Goal: Task Accomplishment & Management: Manage account settings

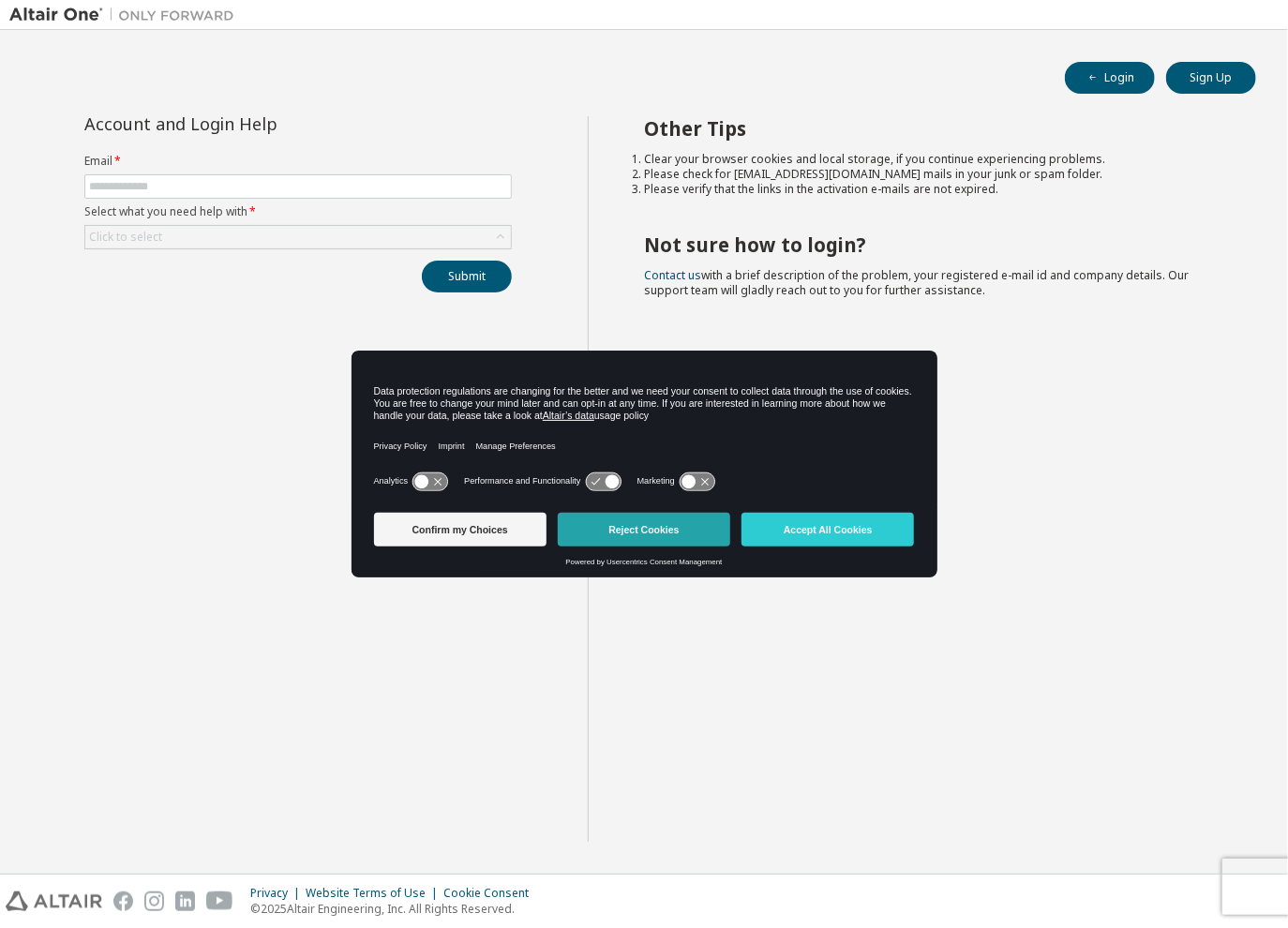
click at [669, 532] on button "Reject Cookies" at bounding box center [644, 529] width 173 height 34
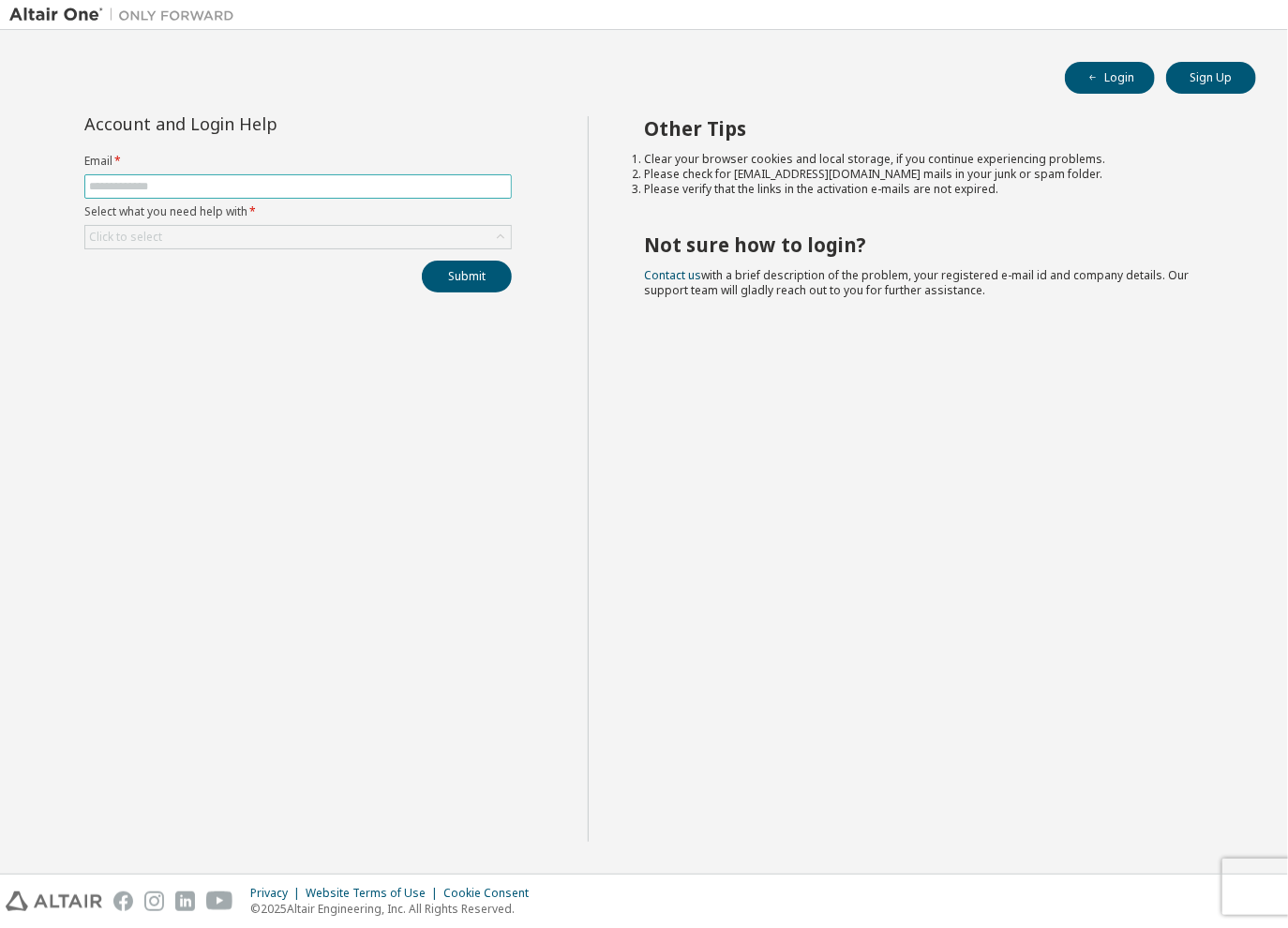
click at [92, 176] on span at bounding box center [298, 186] width 428 height 24
click at [118, 189] on input "text" at bounding box center [298, 186] width 418 height 15
type input "**********"
click at [146, 232] on div "Click to select" at bounding box center [125, 237] width 73 height 15
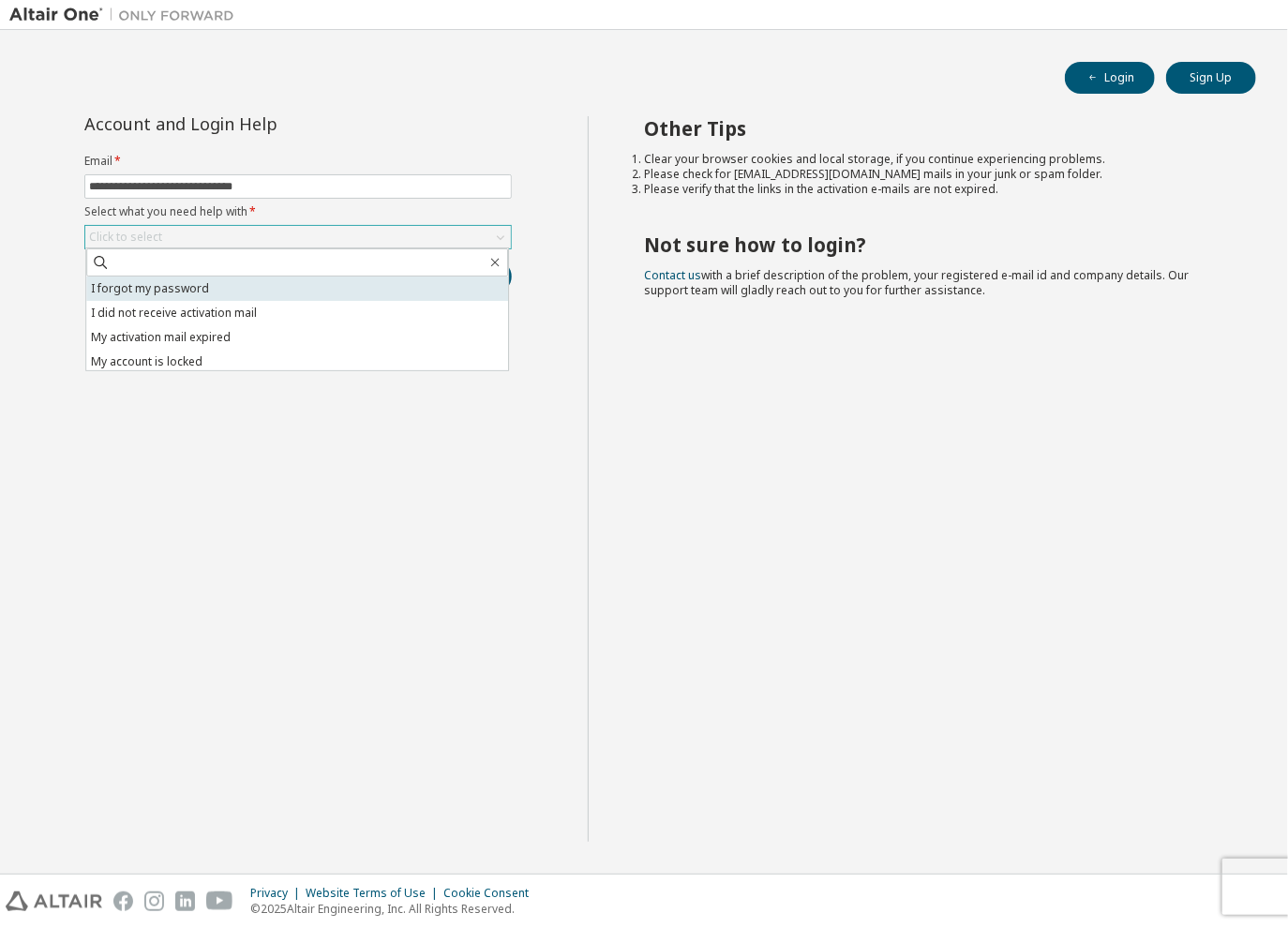
click at [161, 283] on li "I forgot my password" at bounding box center [297, 288] width 422 height 24
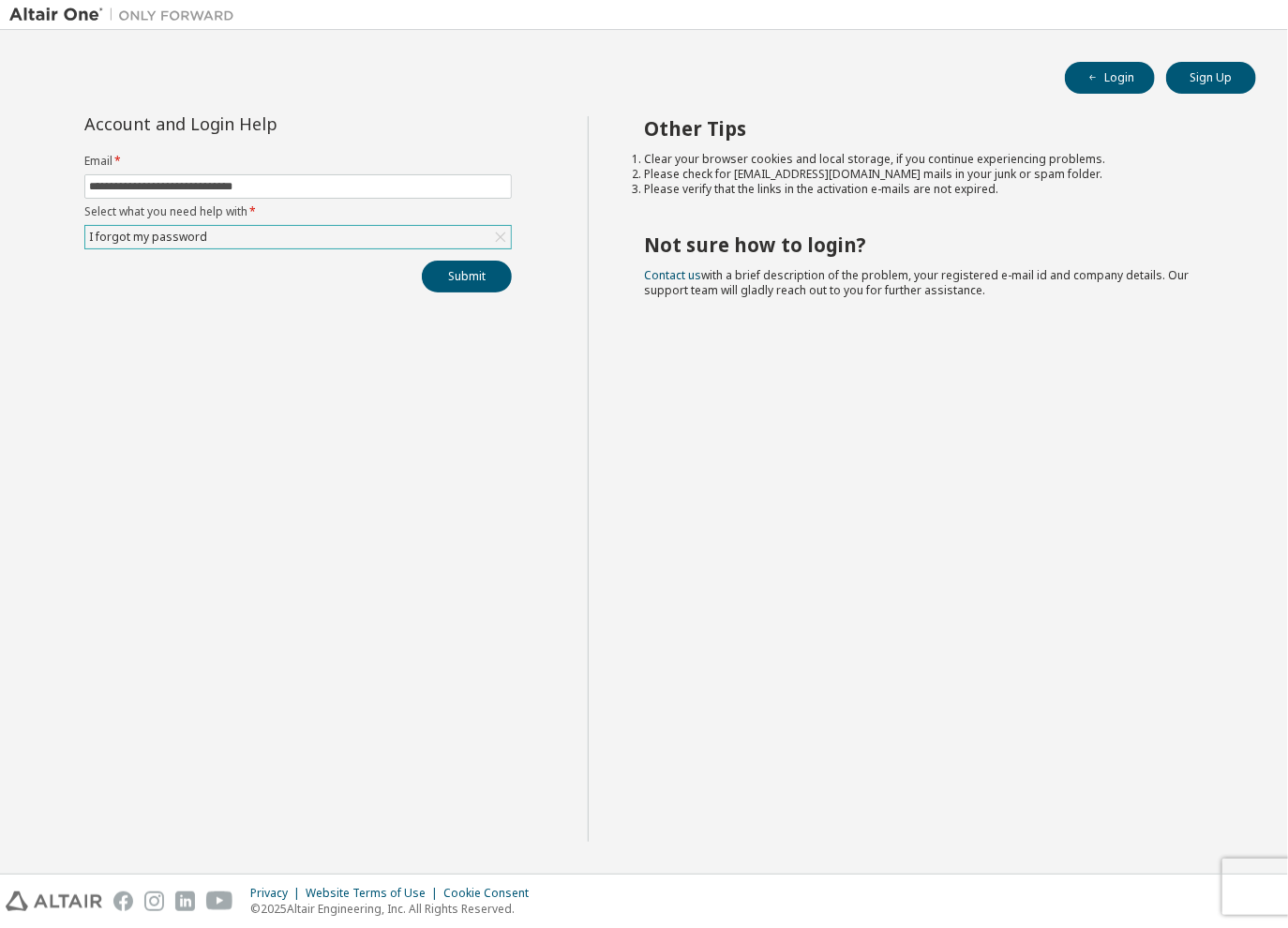
click at [277, 227] on div "I forgot my password" at bounding box center [298, 237] width 426 height 22
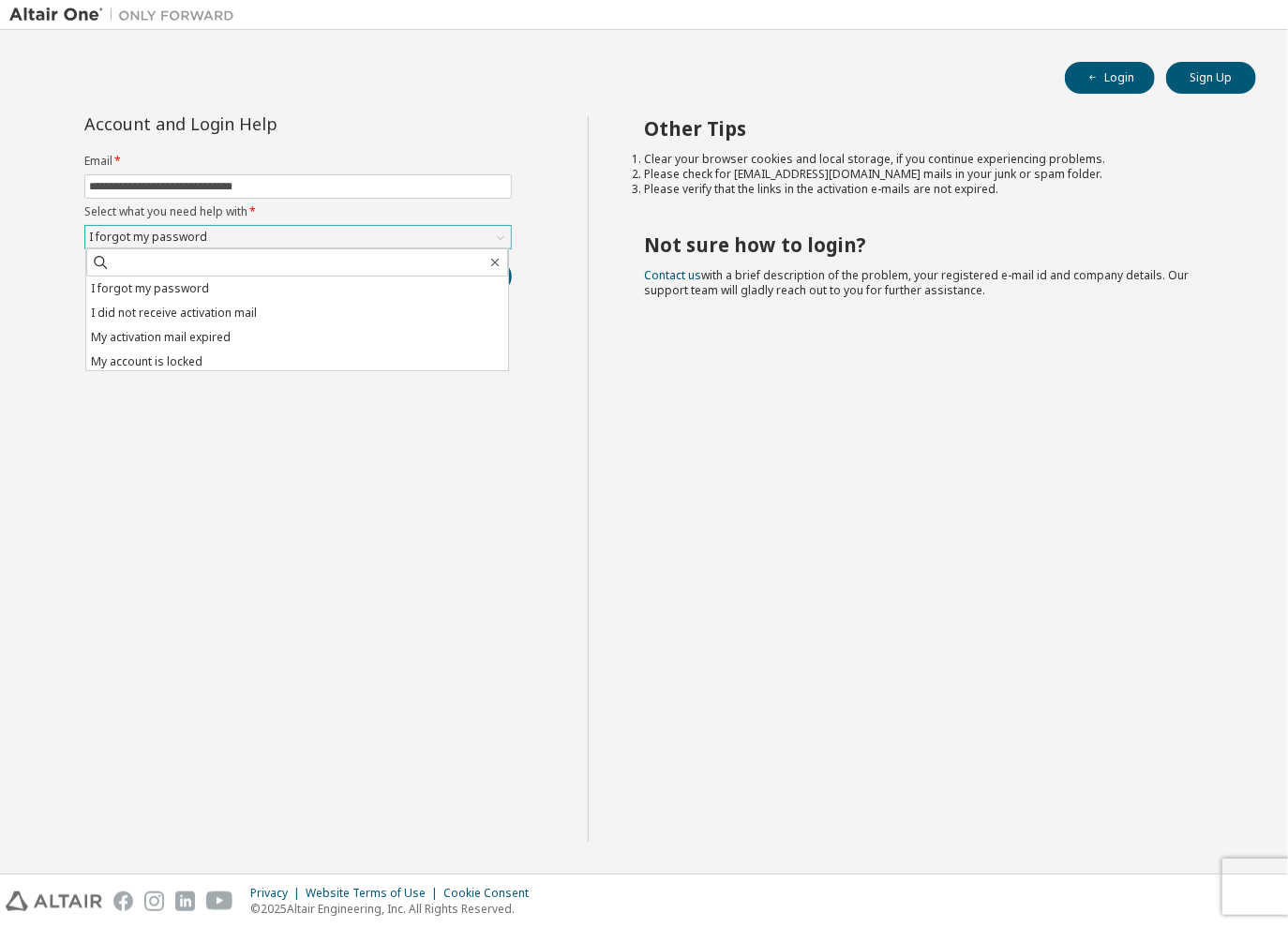
click at [277, 227] on div "I forgot my password" at bounding box center [298, 237] width 426 height 22
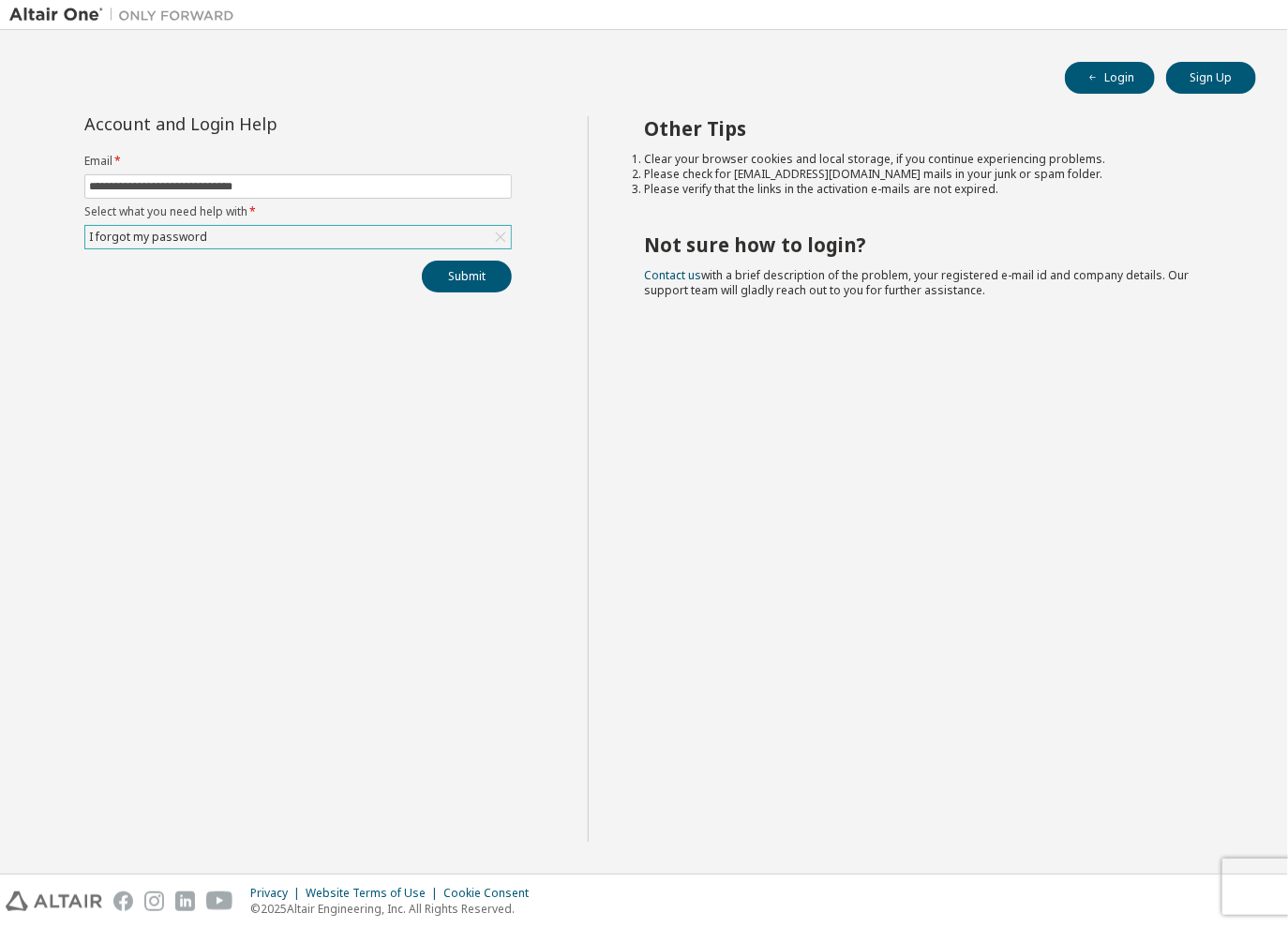
click at [277, 227] on div "I forgot my password" at bounding box center [298, 237] width 426 height 22
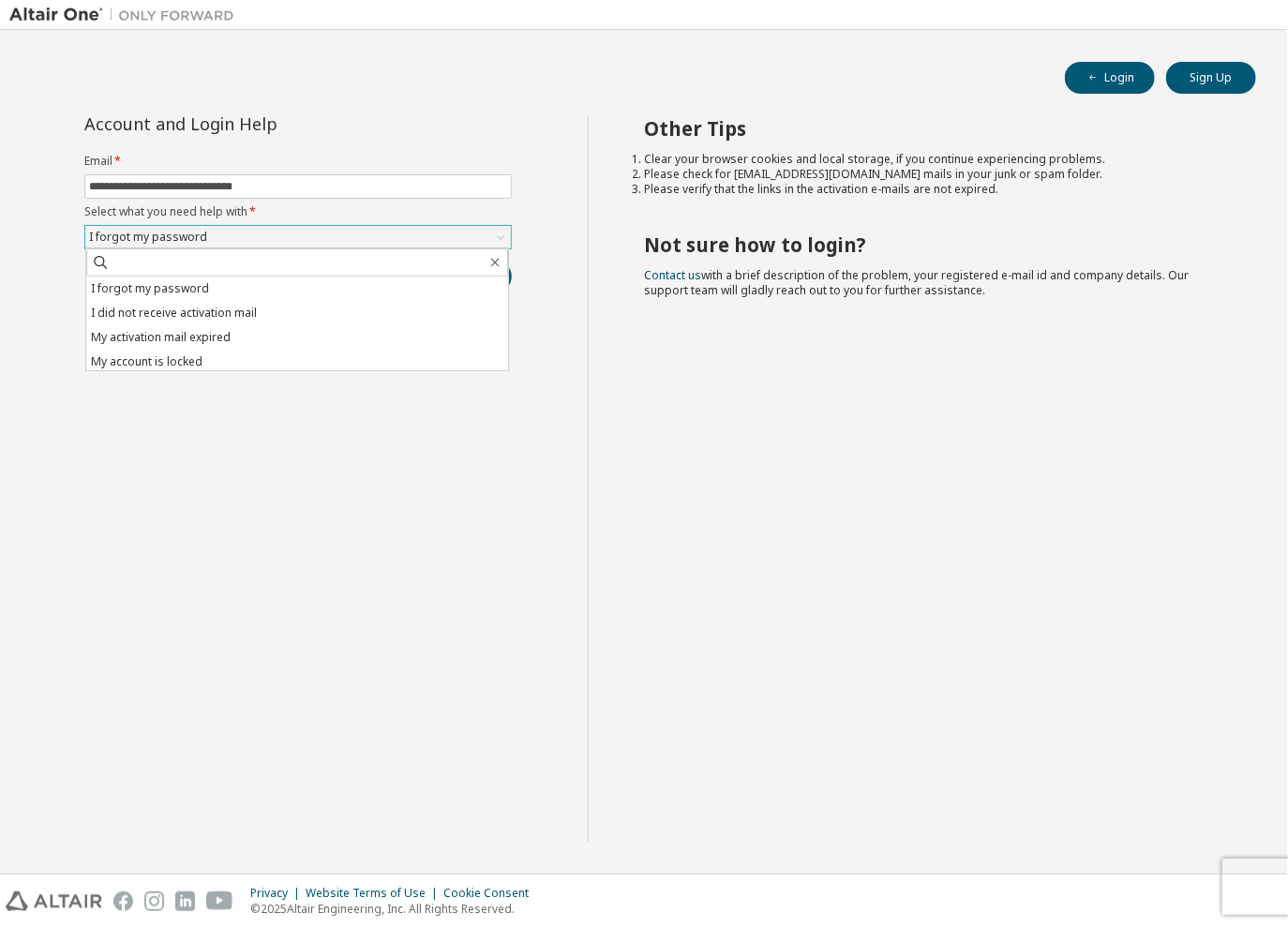
click at [233, 240] on div "I forgot my password" at bounding box center [298, 237] width 426 height 22
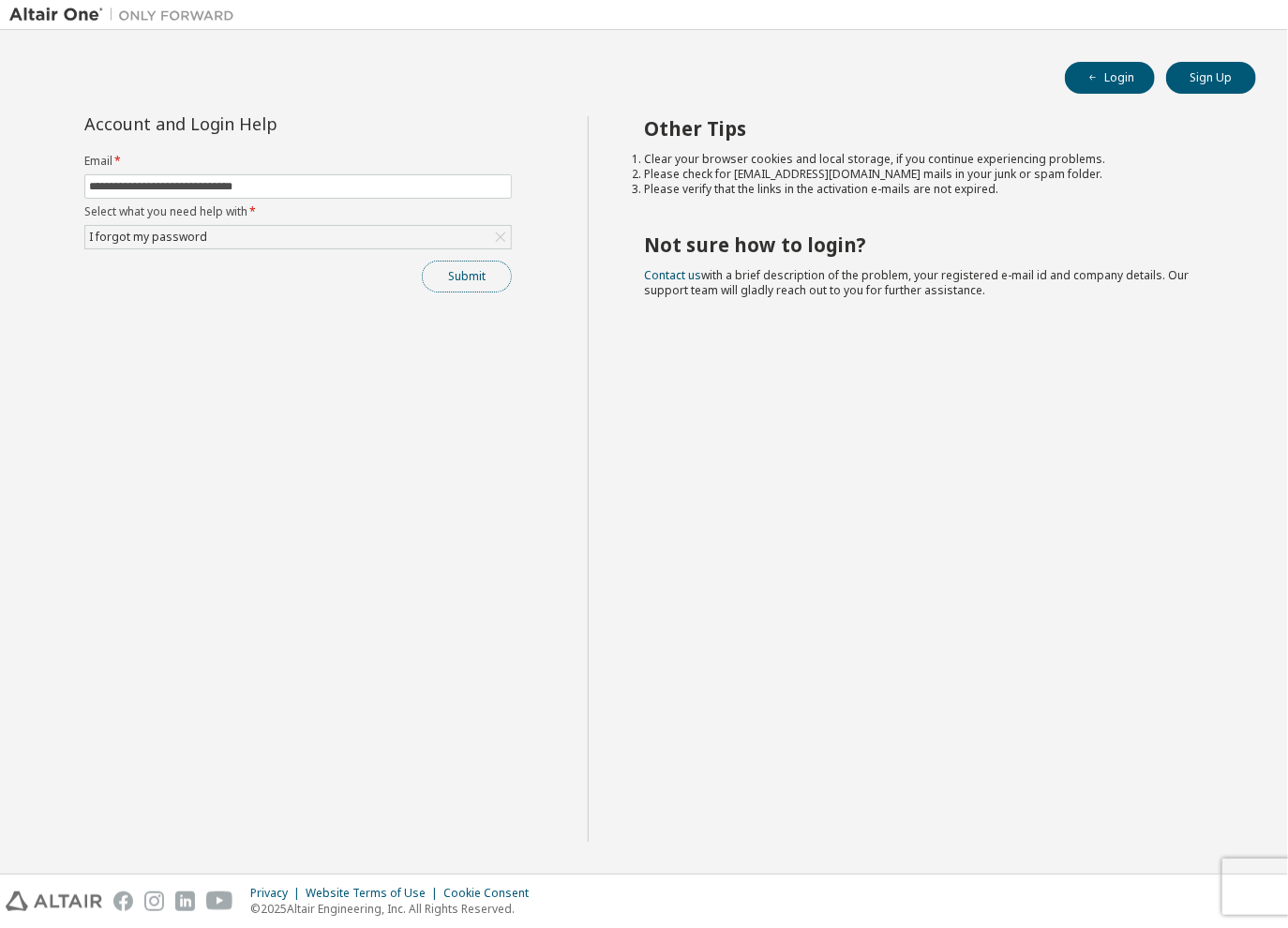
click at [495, 281] on button "Submit" at bounding box center [467, 276] width 90 height 32
click at [459, 272] on button "Submit" at bounding box center [467, 276] width 90 height 32
click at [1249, 874] on icon "button" at bounding box center [1249, 877] width 12 height 12
click at [778, 666] on div "Other Tips Clear your browser cookies and local storage, if you continue experi…" at bounding box center [933, 479] width 692 height 725
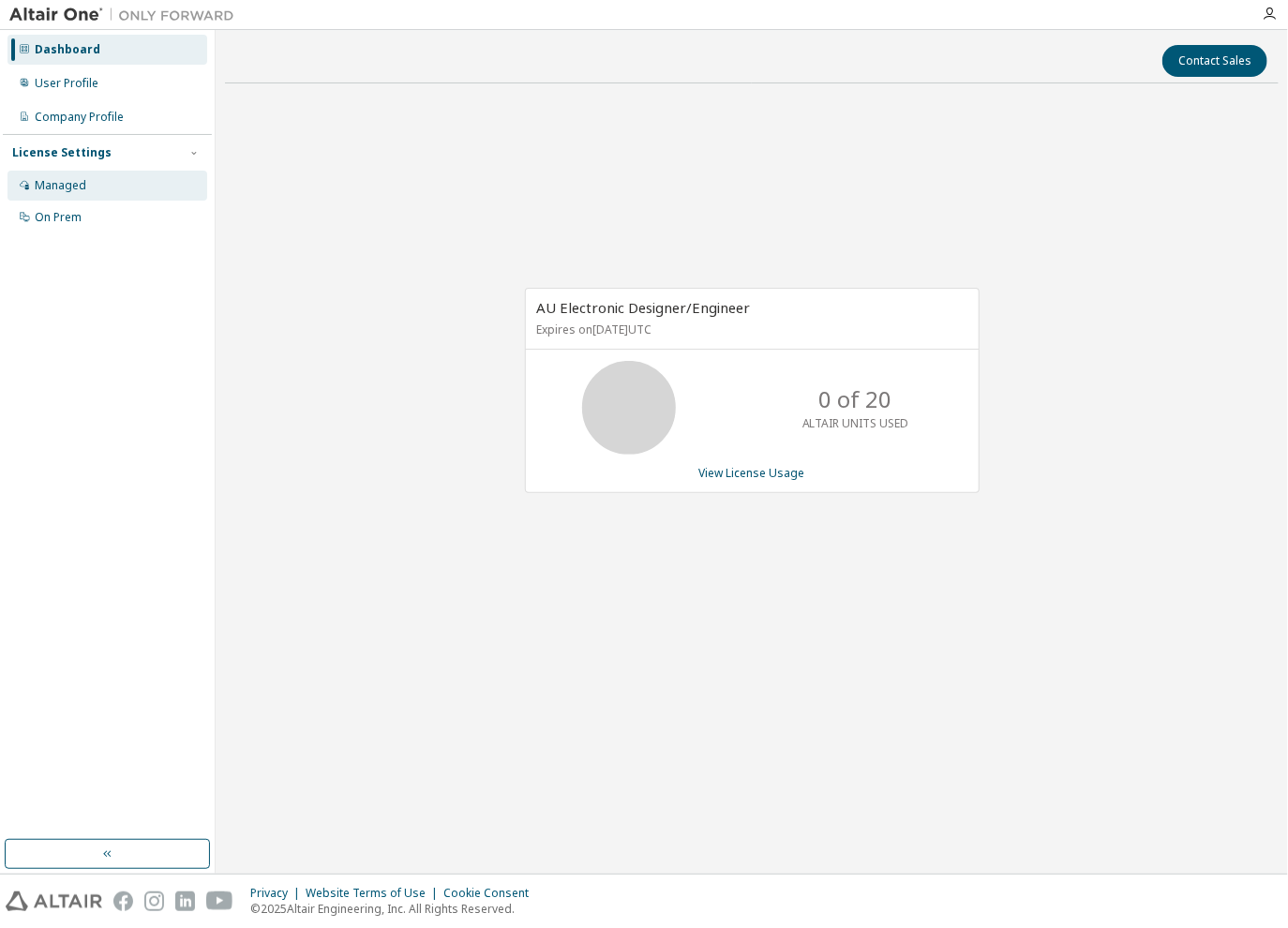
click at [70, 178] on div "Managed" at bounding box center [60, 185] width 51 height 15
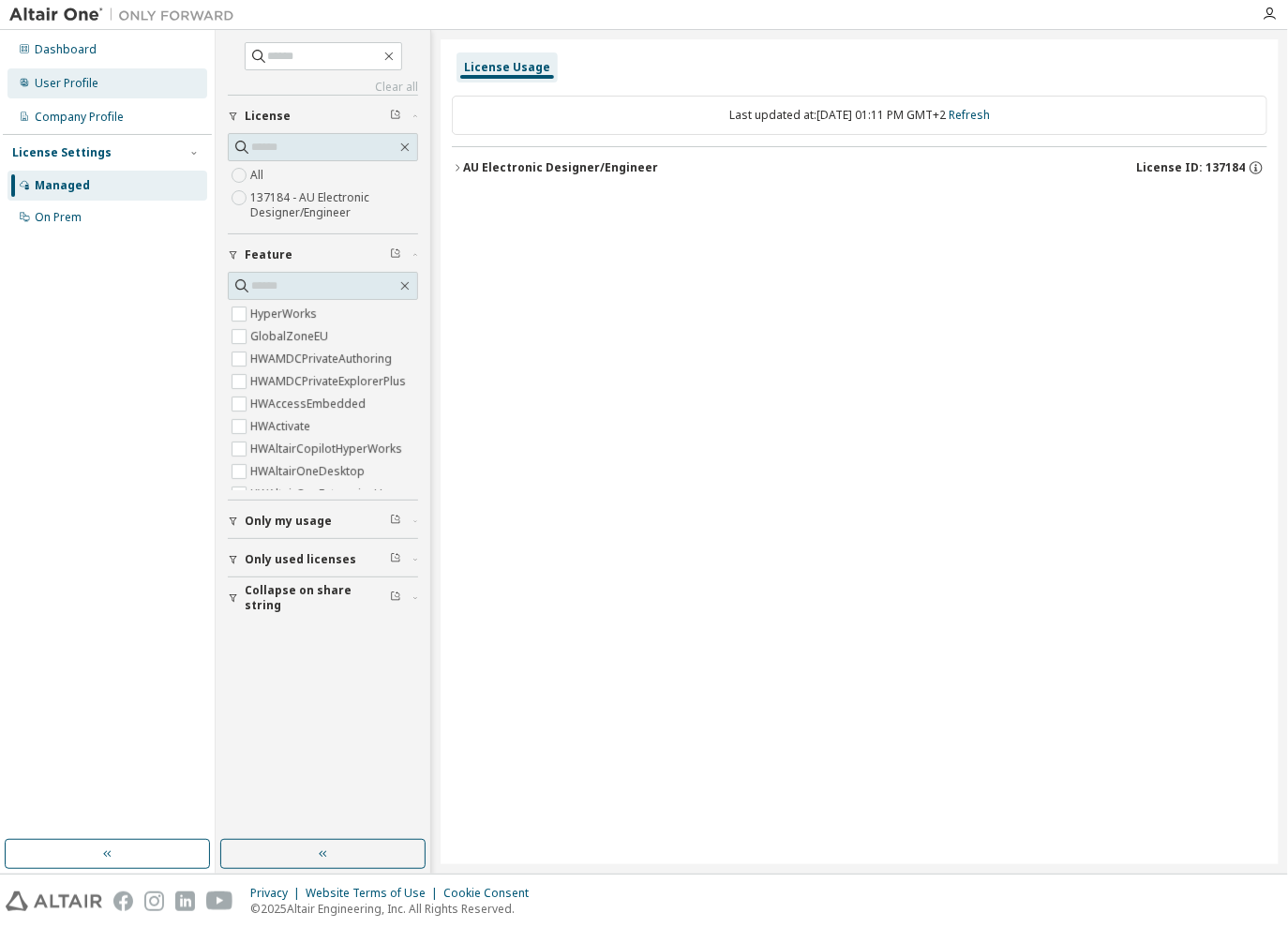
click at [58, 77] on div "User Profile" at bounding box center [67, 82] width 64 height 15
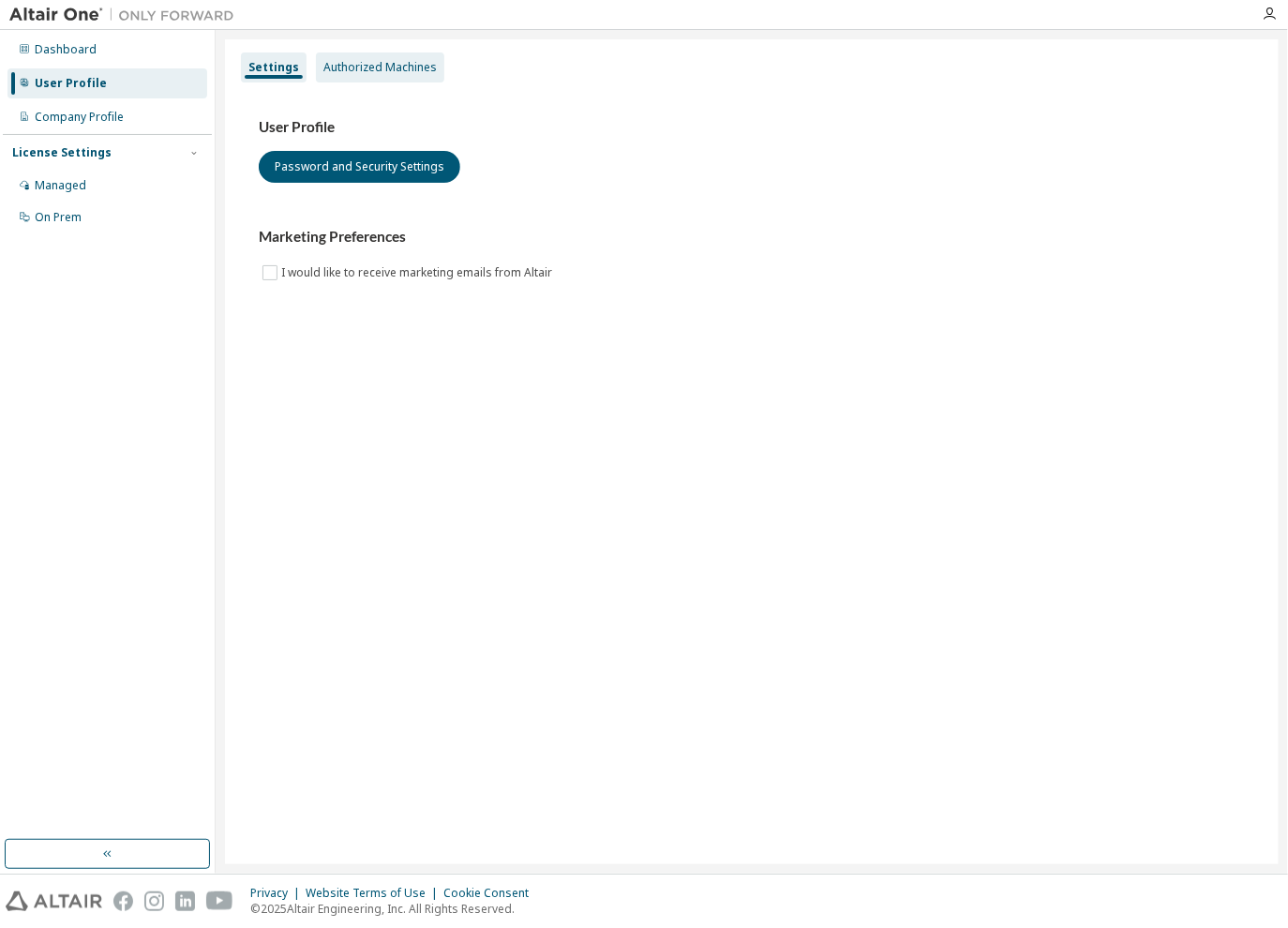
click at [374, 70] on div "Authorized Machines" at bounding box center [380, 67] width 113 height 15
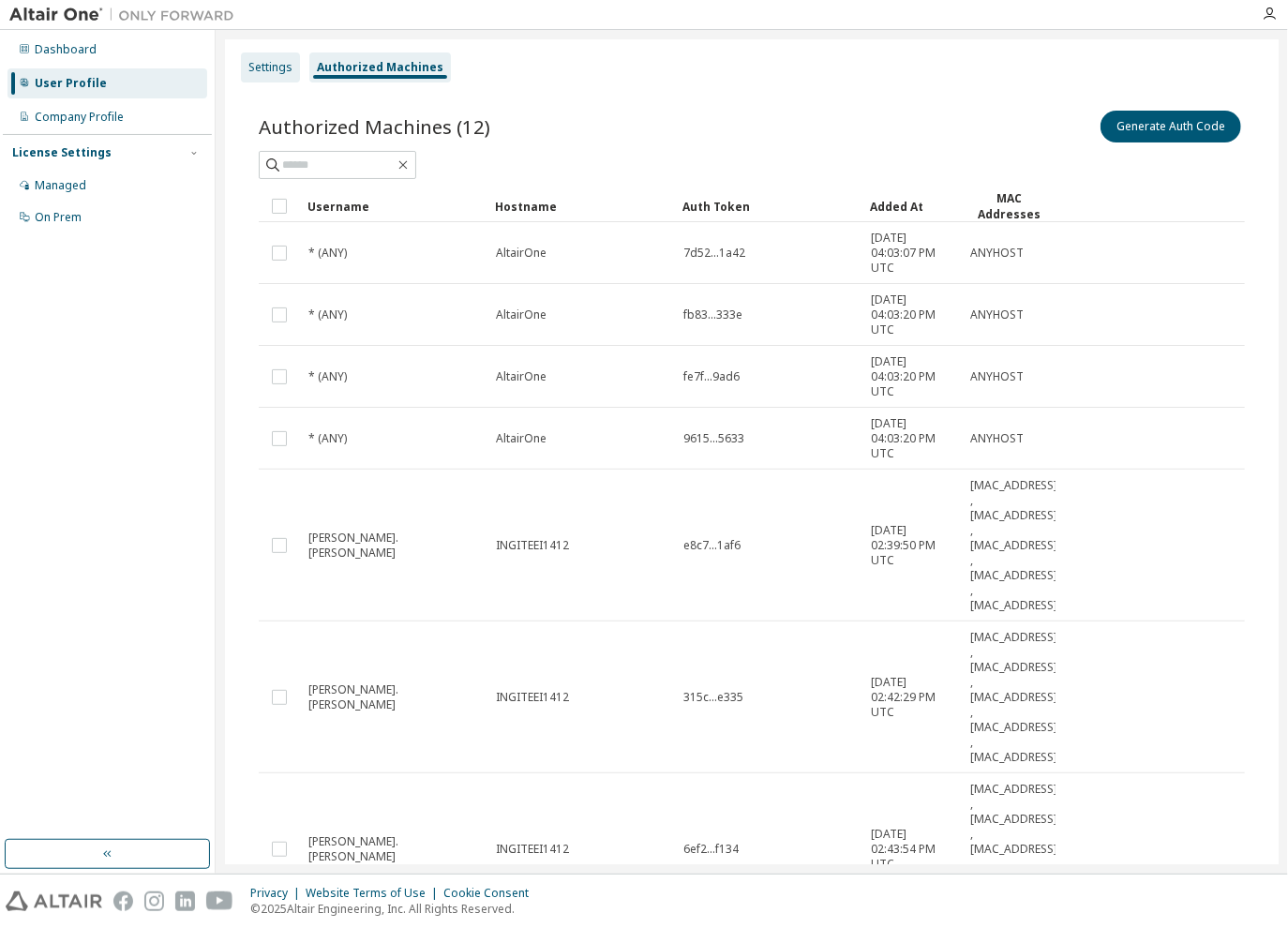
click at [279, 64] on div "Settings" at bounding box center [270, 67] width 44 height 15
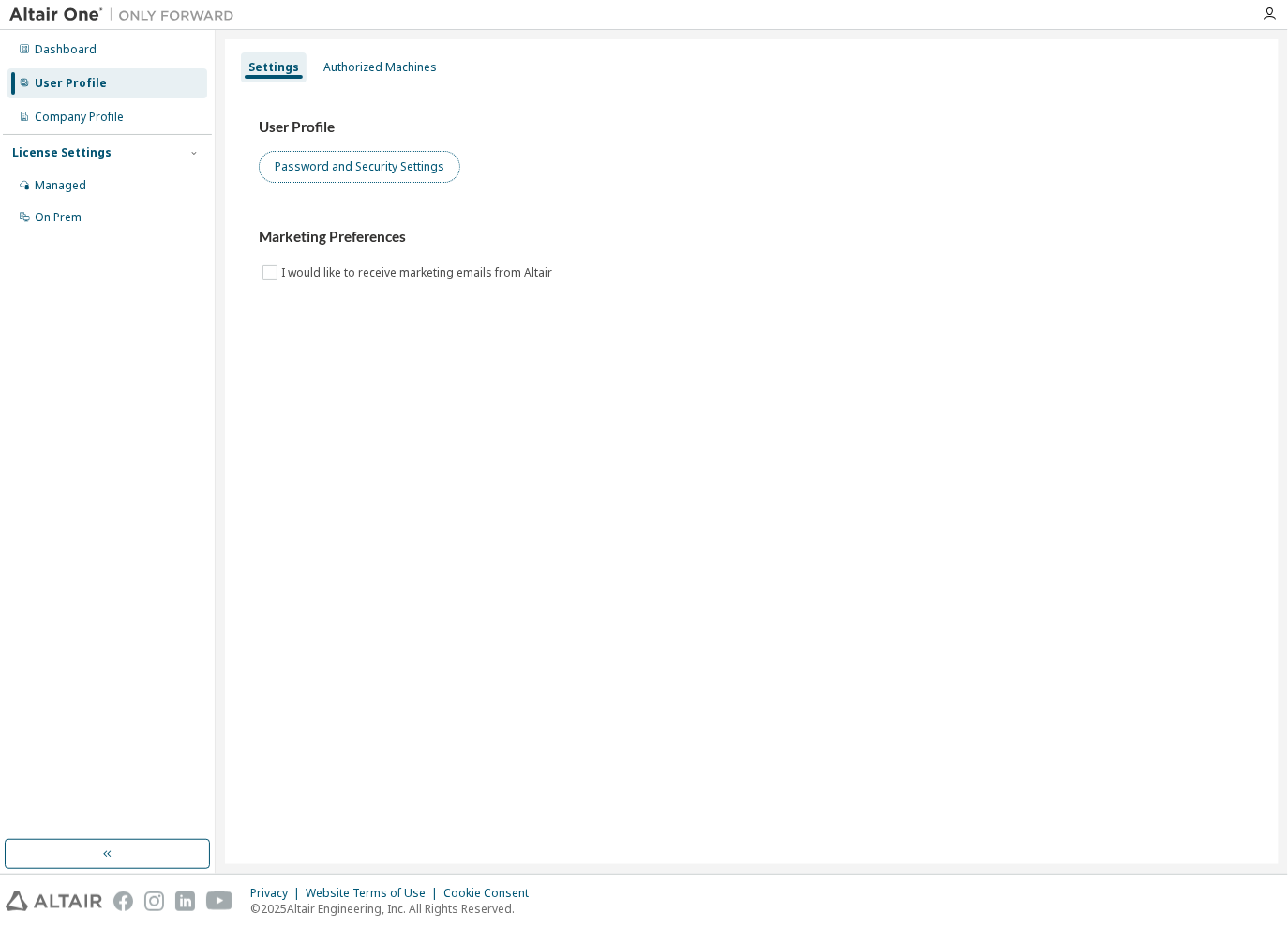
click at [372, 176] on button "Password and Security Settings" at bounding box center [360, 167] width 202 height 32
click at [64, 126] on div "Company Profile" at bounding box center [108, 116] width 200 height 30
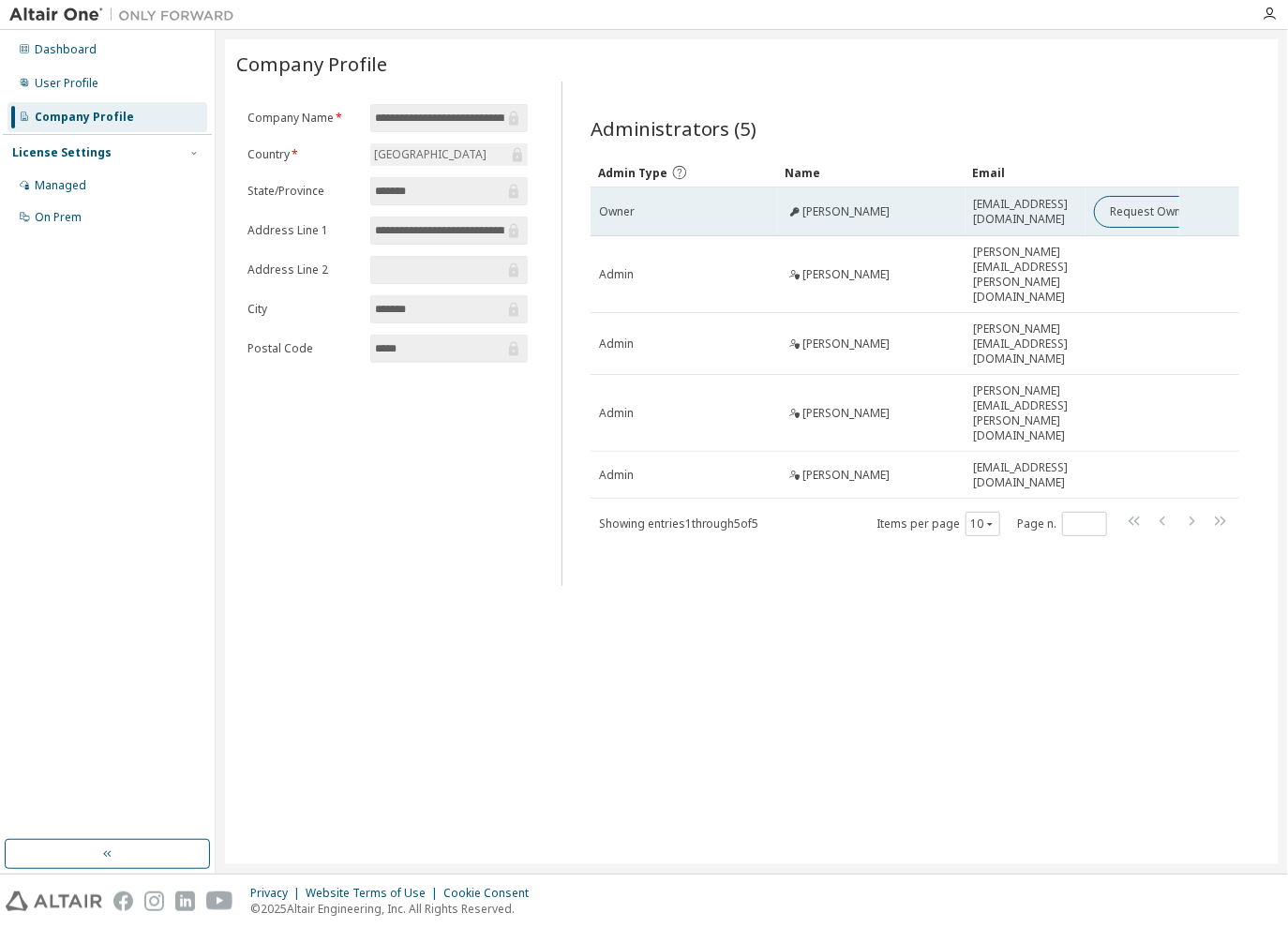
click at [844, 211] on span "Endika Alonso" at bounding box center [847, 211] width 87 height 15
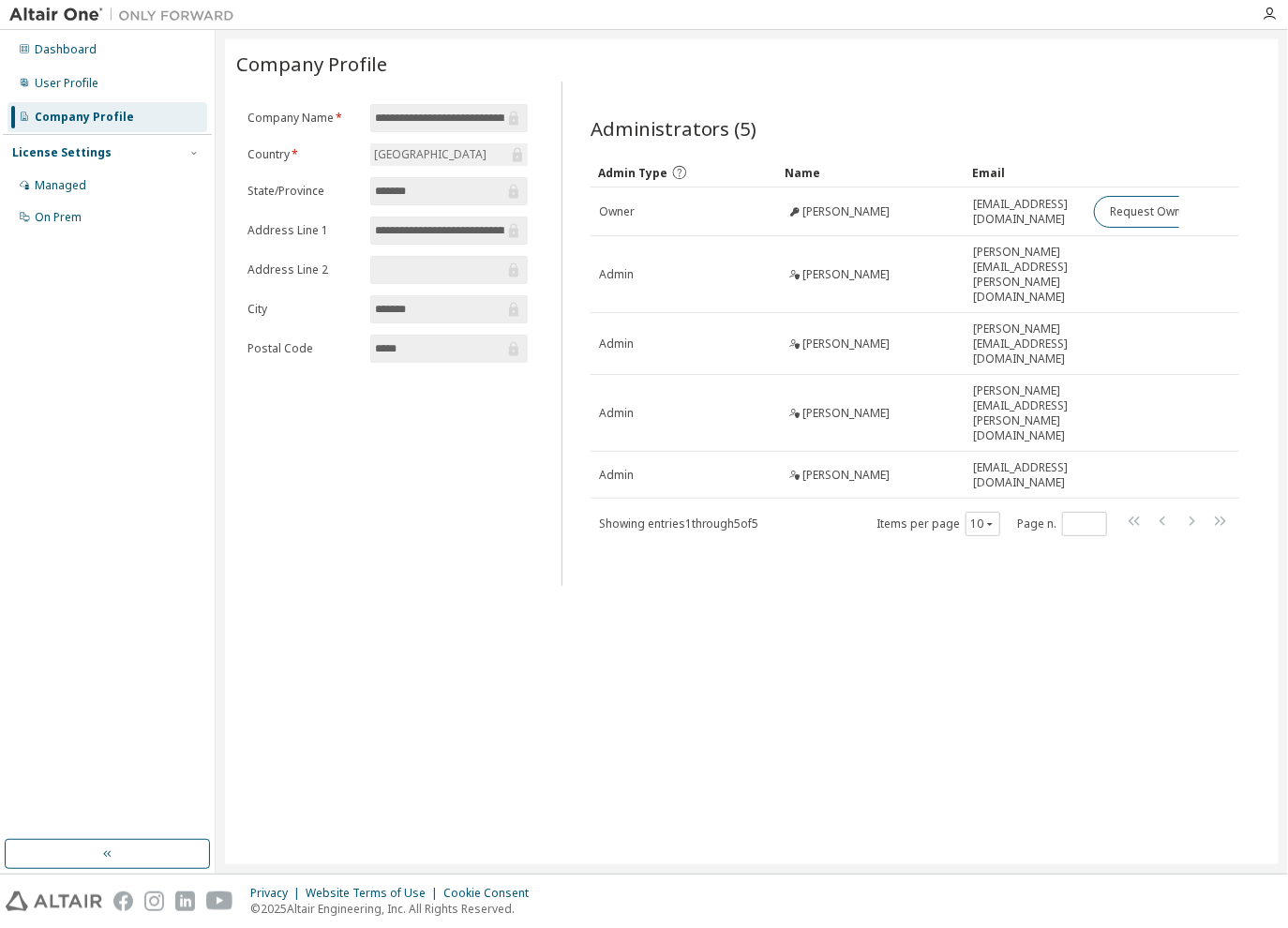
click at [744, 689] on div "**********" at bounding box center [752, 452] width 1054 height 825
click at [68, 61] on div "Dashboard" at bounding box center [108, 49] width 200 height 30
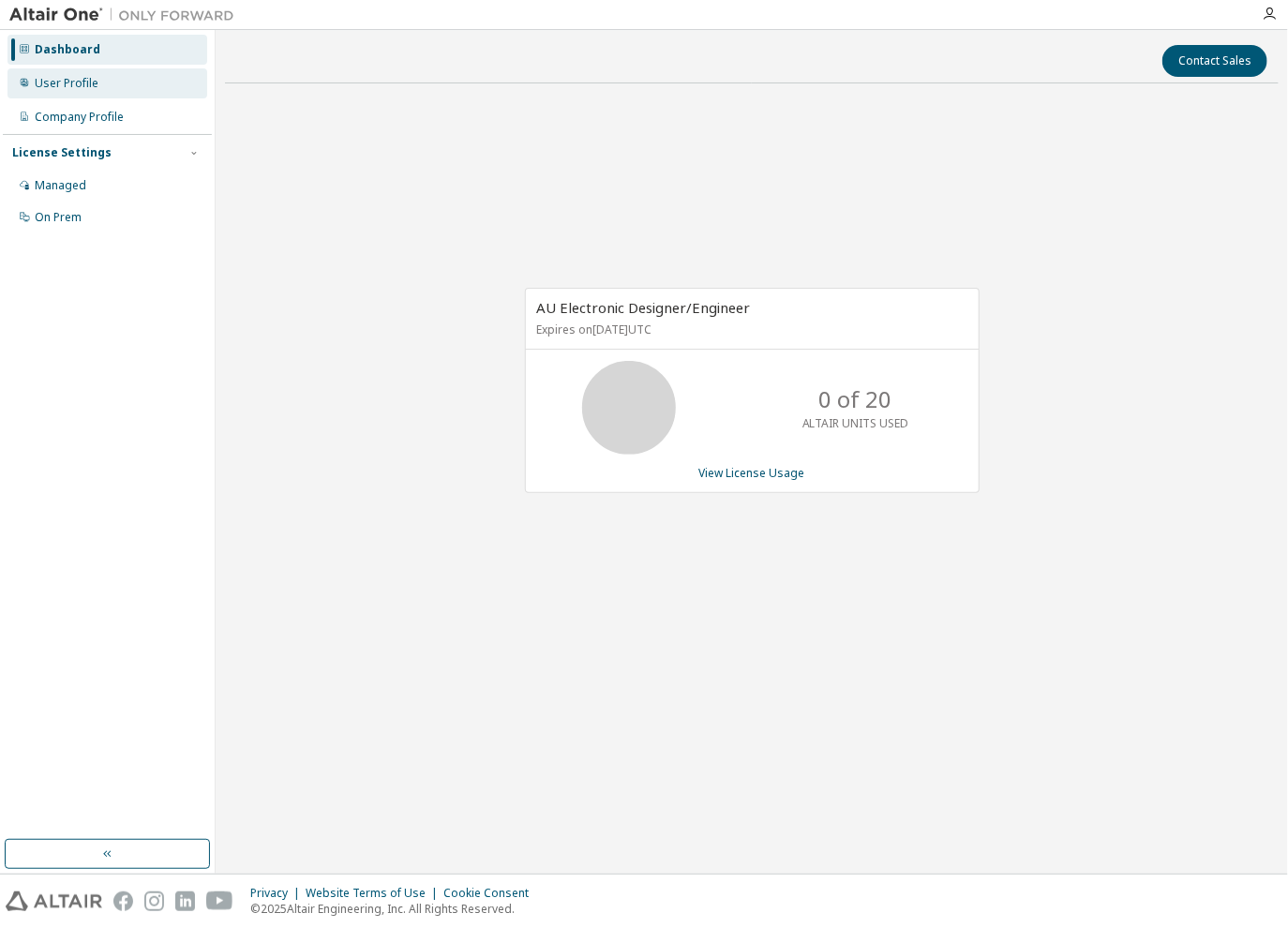
click at [70, 86] on div "User Profile" at bounding box center [67, 82] width 64 height 15
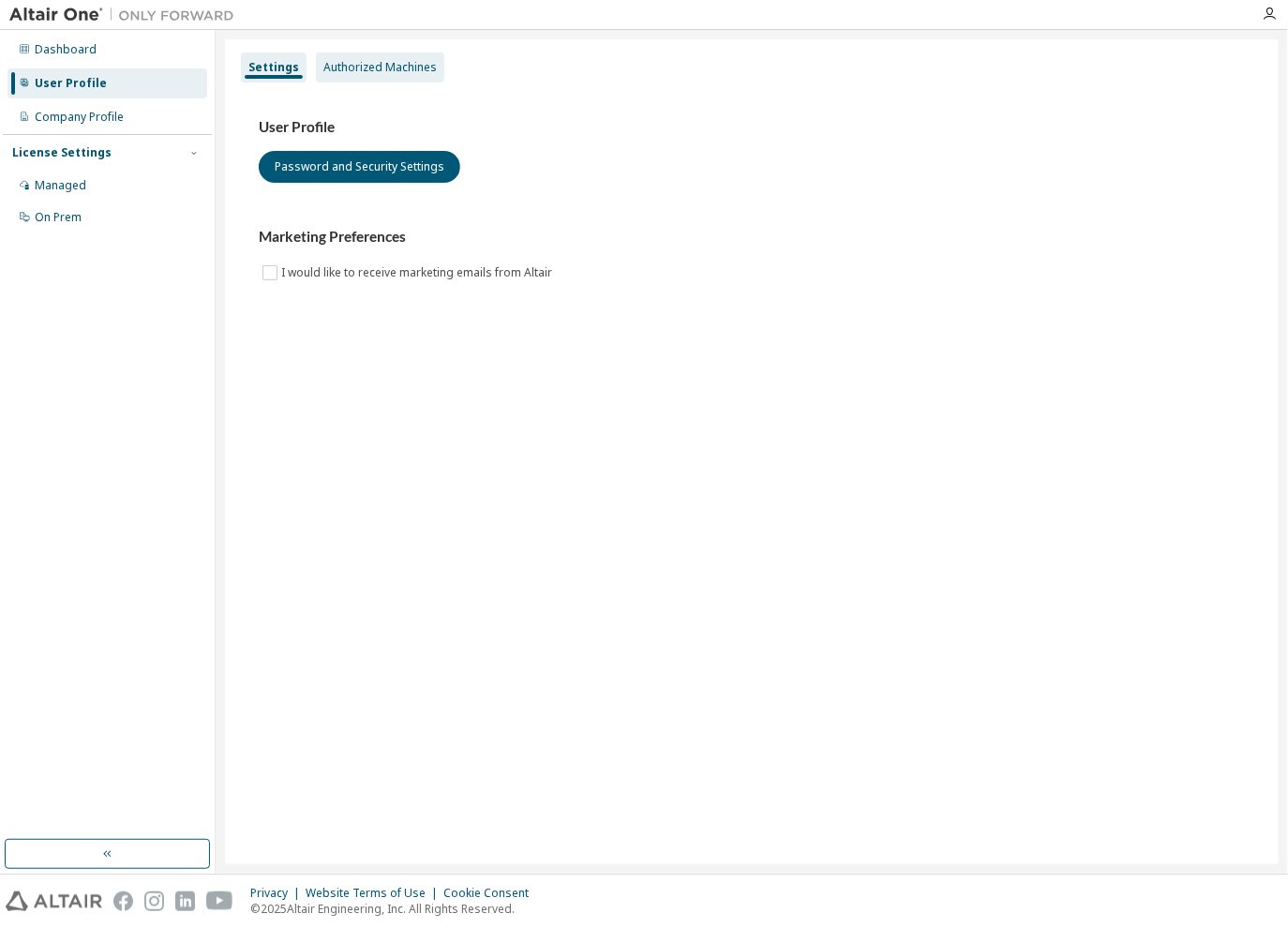
click at [370, 76] on div "Authorized Machines" at bounding box center [380, 67] width 128 height 30
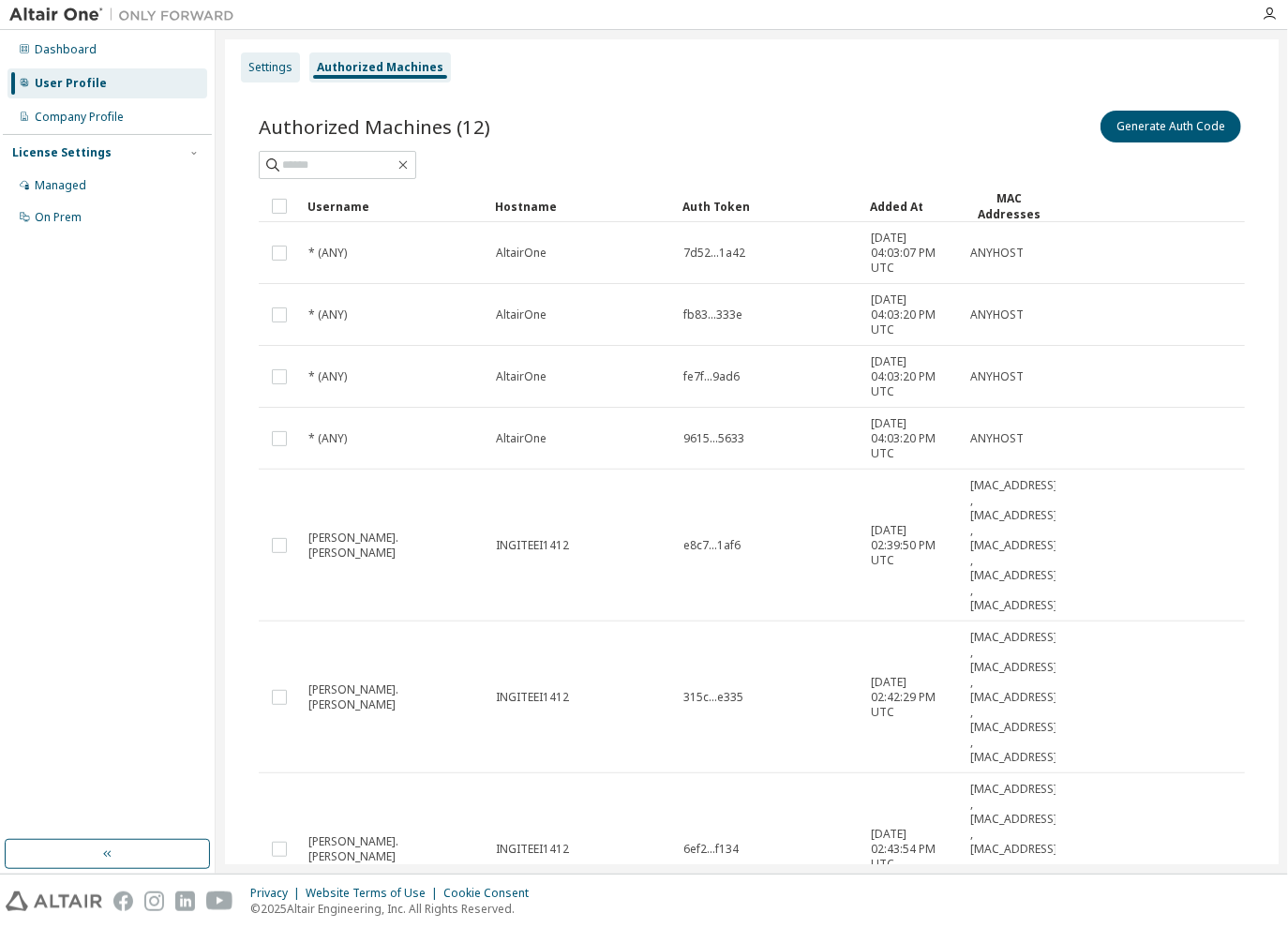
click at [275, 70] on div "Settings" at bounding box center [270, 67] width 44 height 15
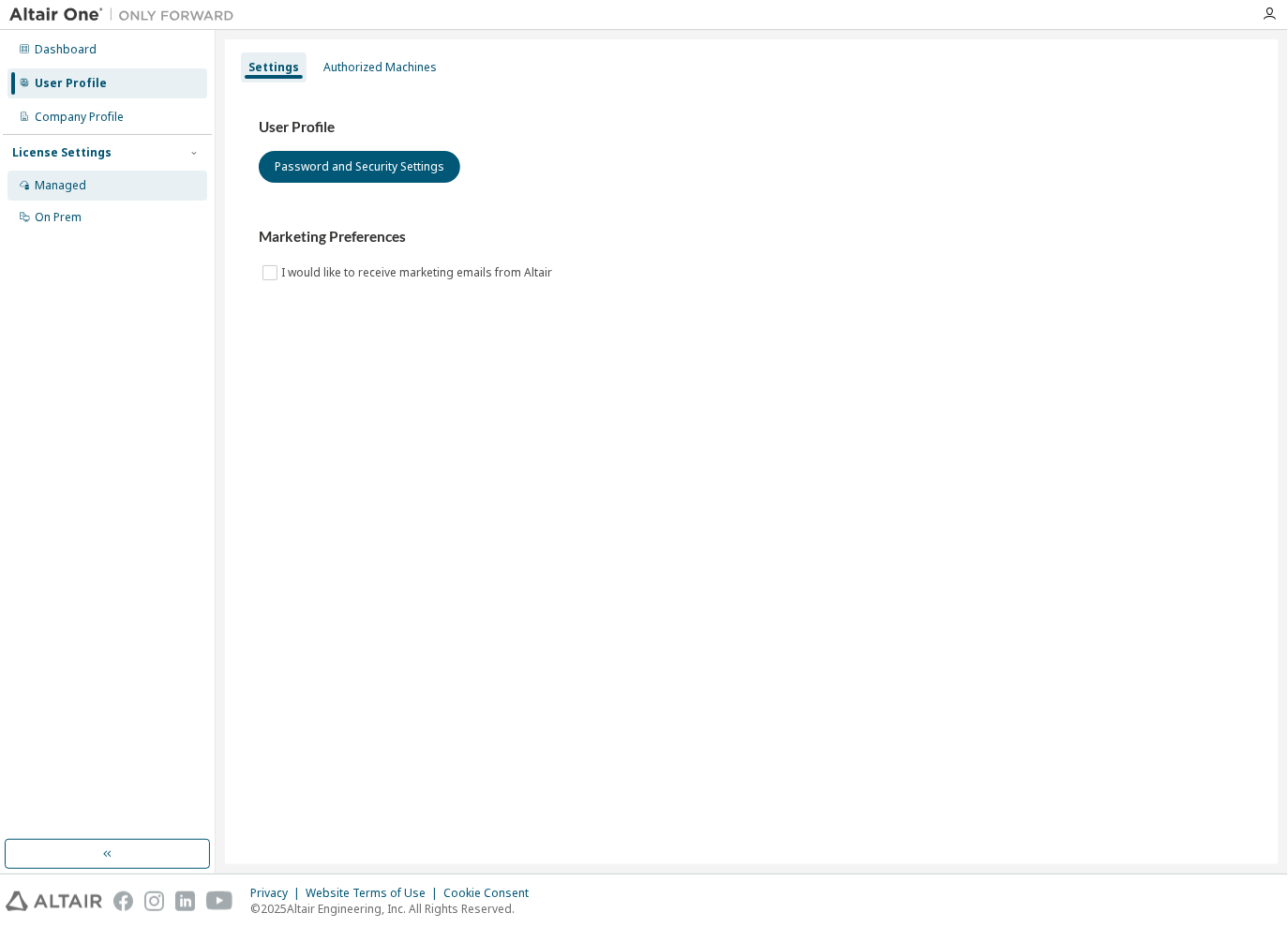
click at [56, 185] on div "Managed" at bounding box center [60, 185] width 51 height 15
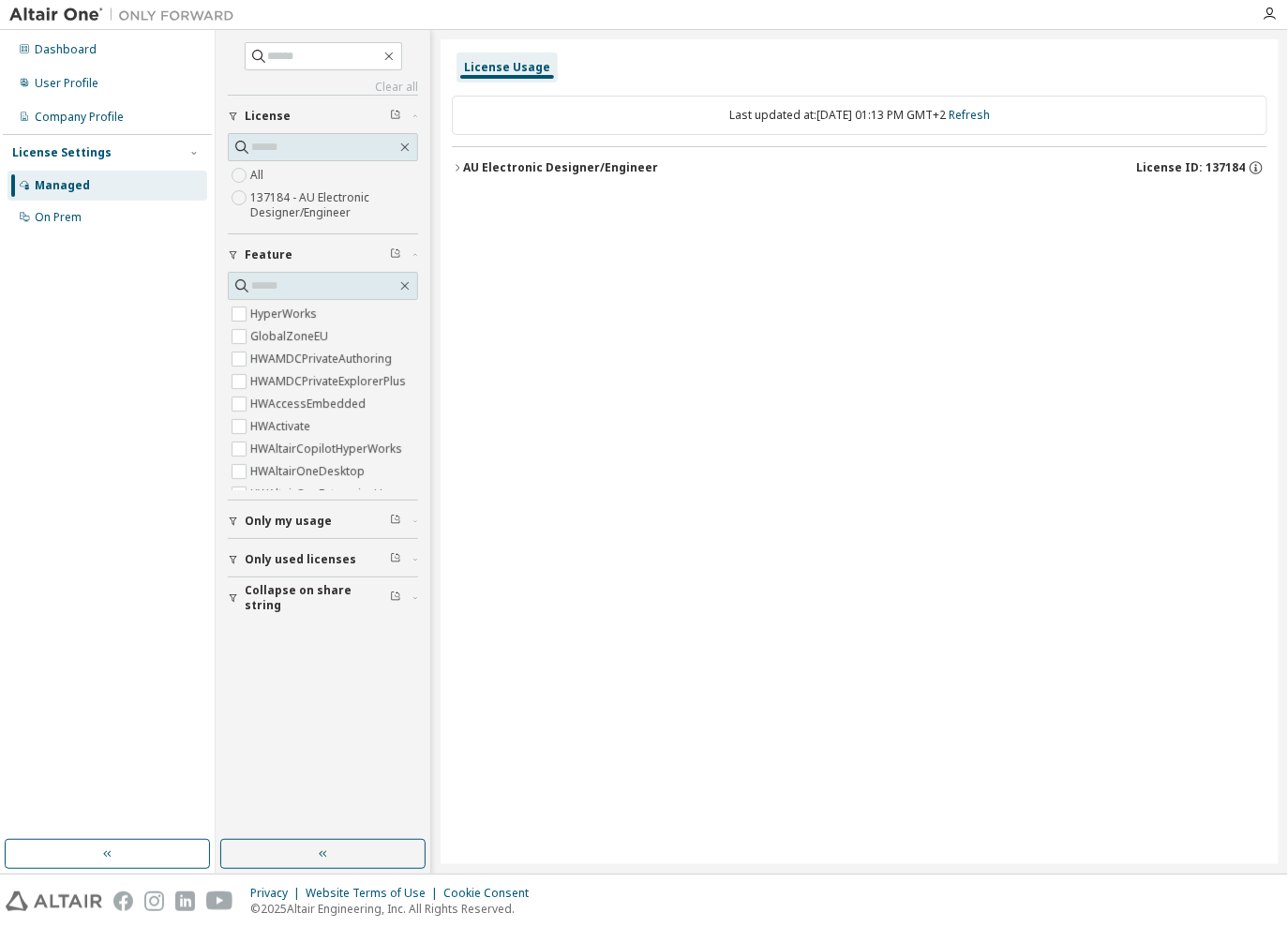
click at [546, 348] on div "License Usage Last updated at: Mon 2025-10-06 01:13 PM GMT+2 Refresh AU Electro…" at bounding box center [859, 452] width 838 height 825
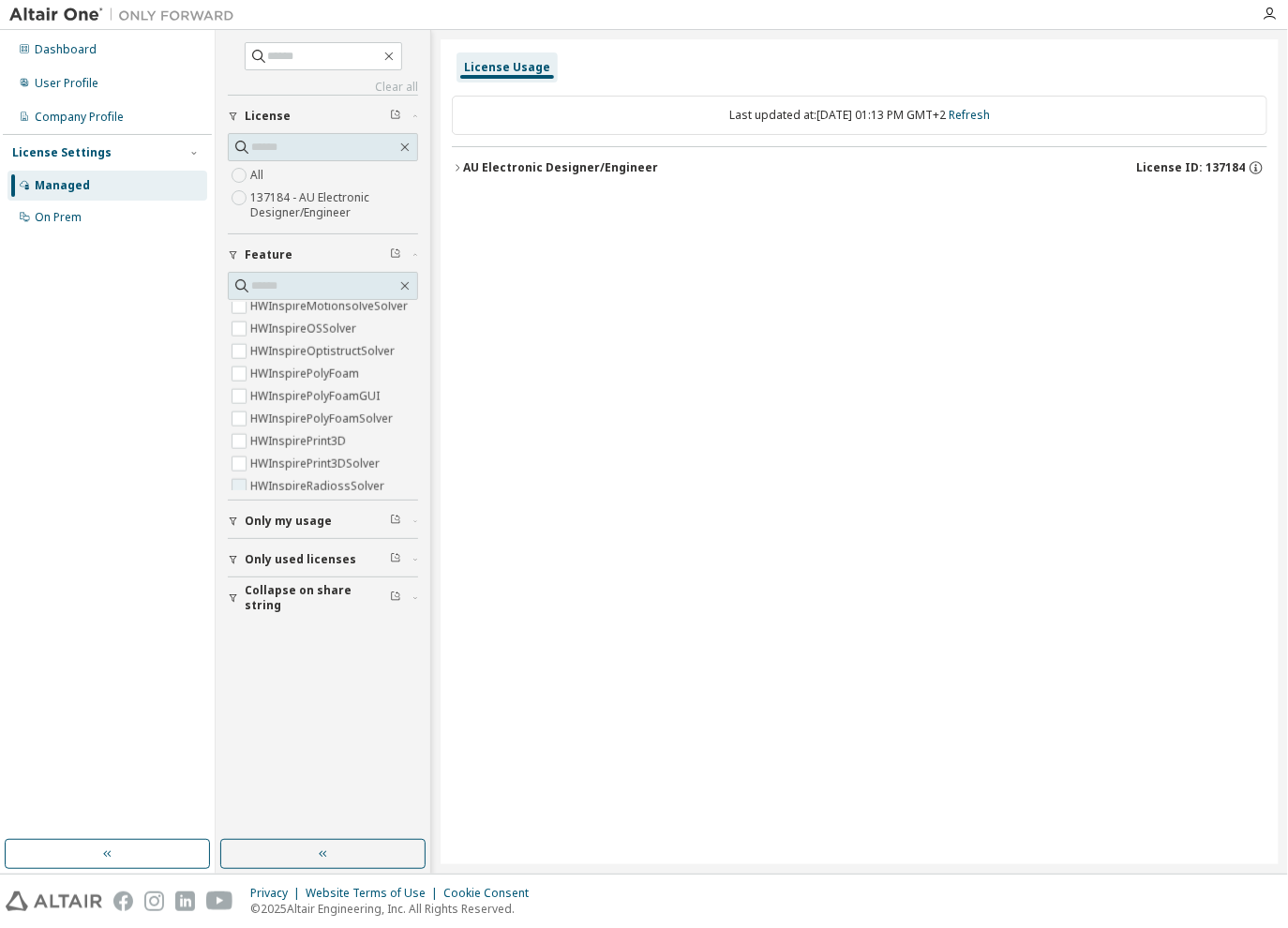
scroll to position [1545, 0]
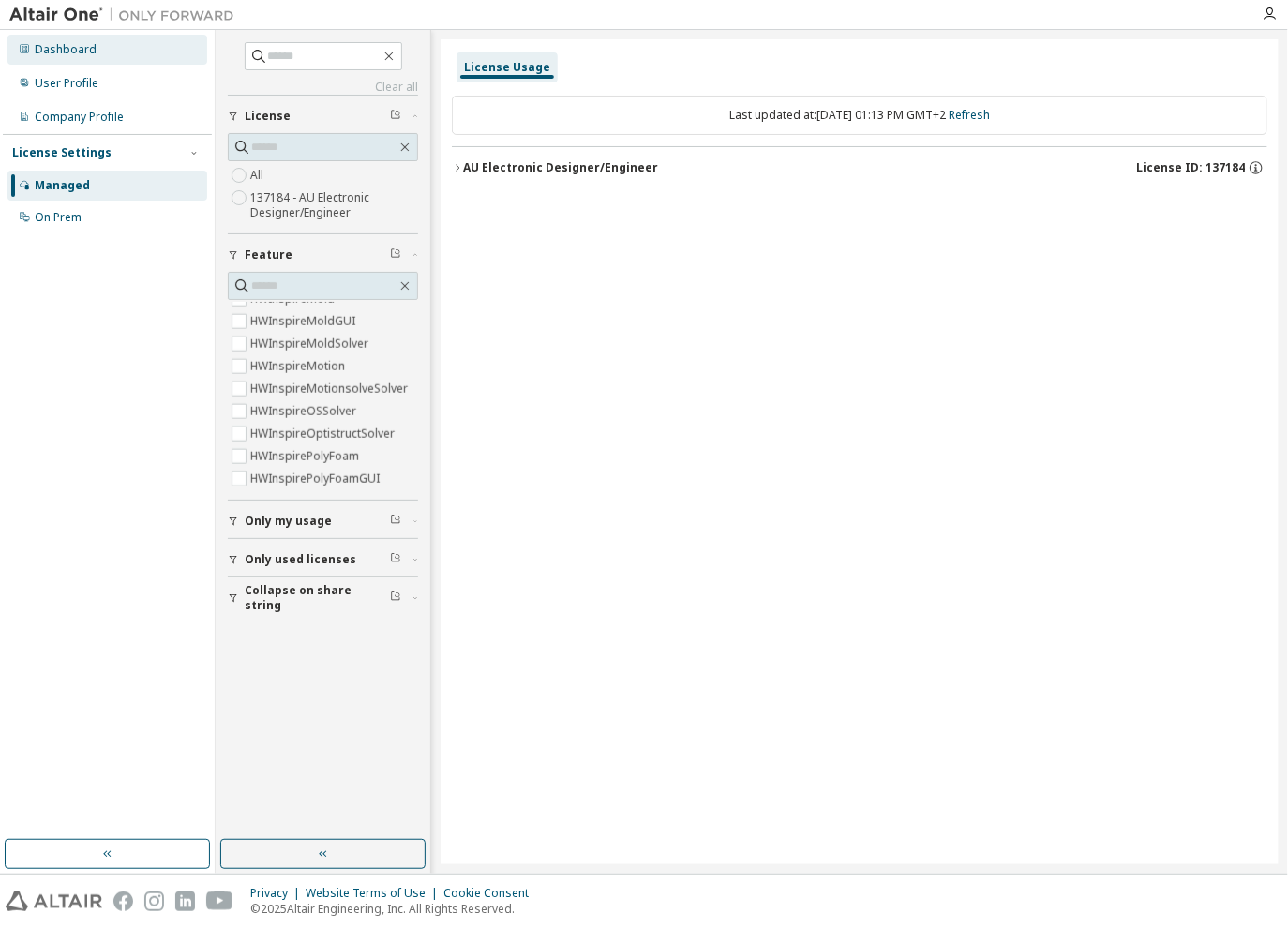
click at [88, 51] on div "Dashboard" at bounding box center [66, 49] width 62 height 15
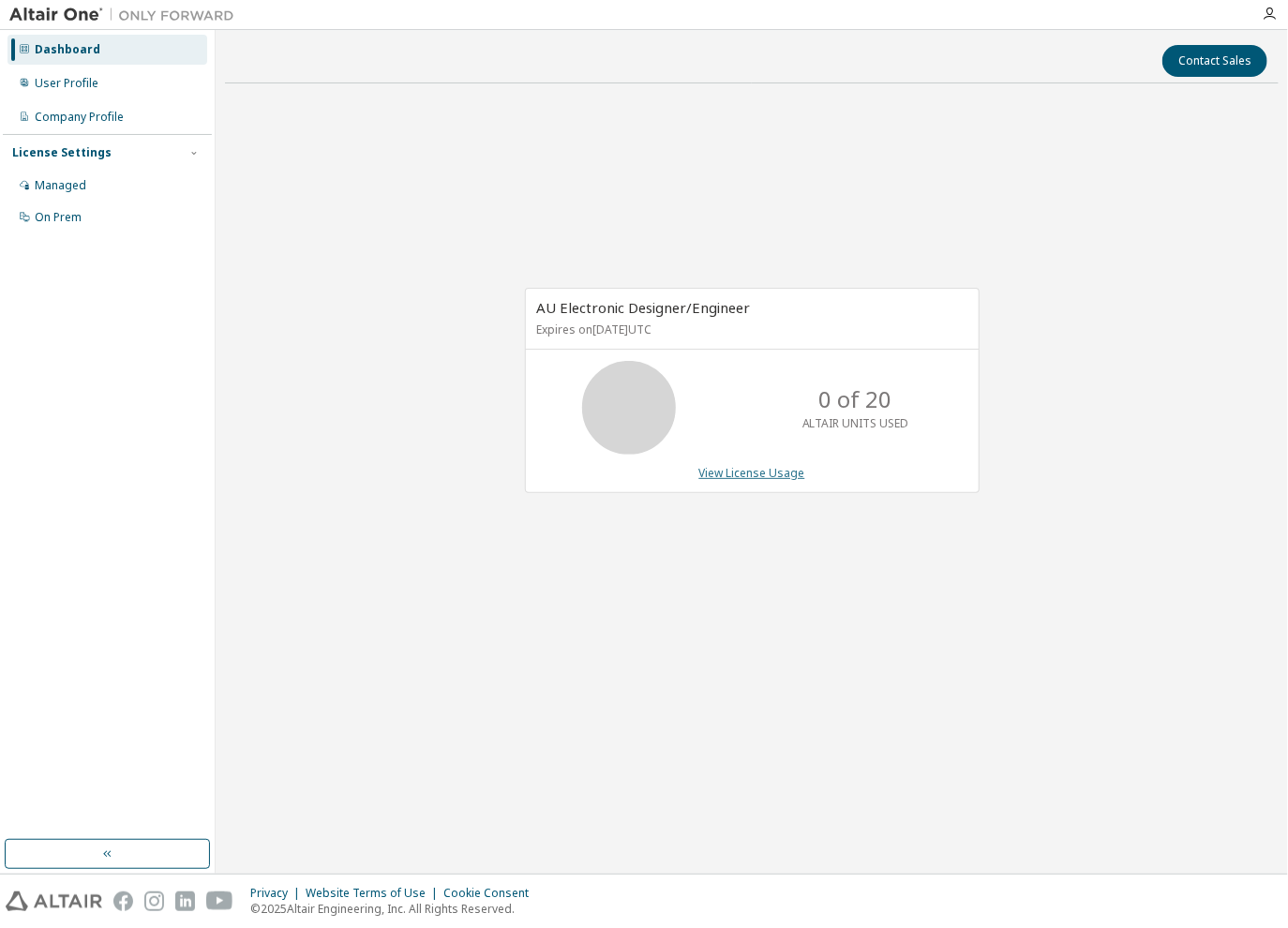
click at [744, 471] on link "View License Usage" at bounding box center [752, 472] width 106 height 16
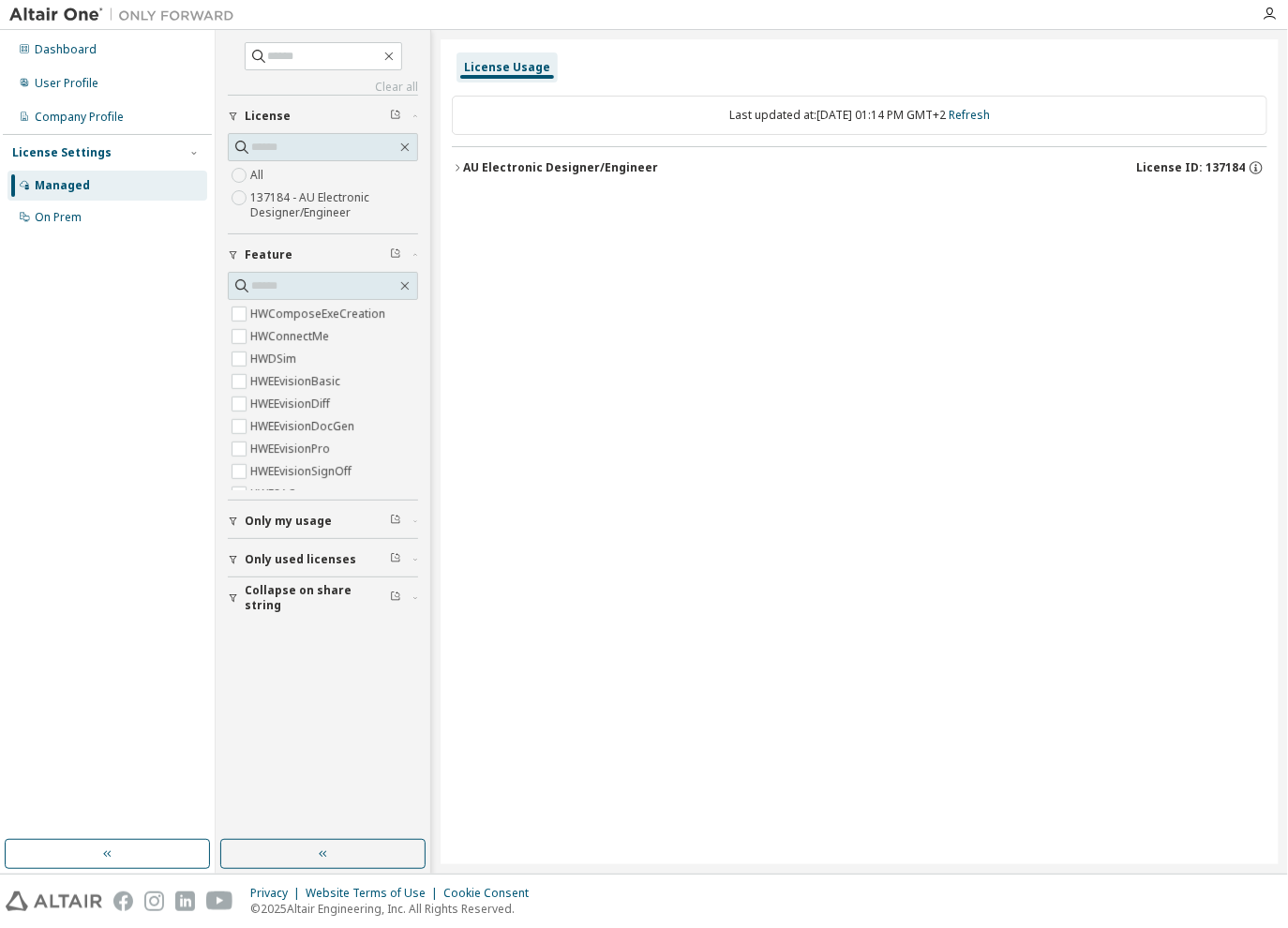
scroll to position [450, 0]
click at [311, 524] on span "Only my usage" at bounding box center [288, 521] width 87 height 15
click at [456, 167] on icon "button" at bounding box center [458, 168] width 12 height 12
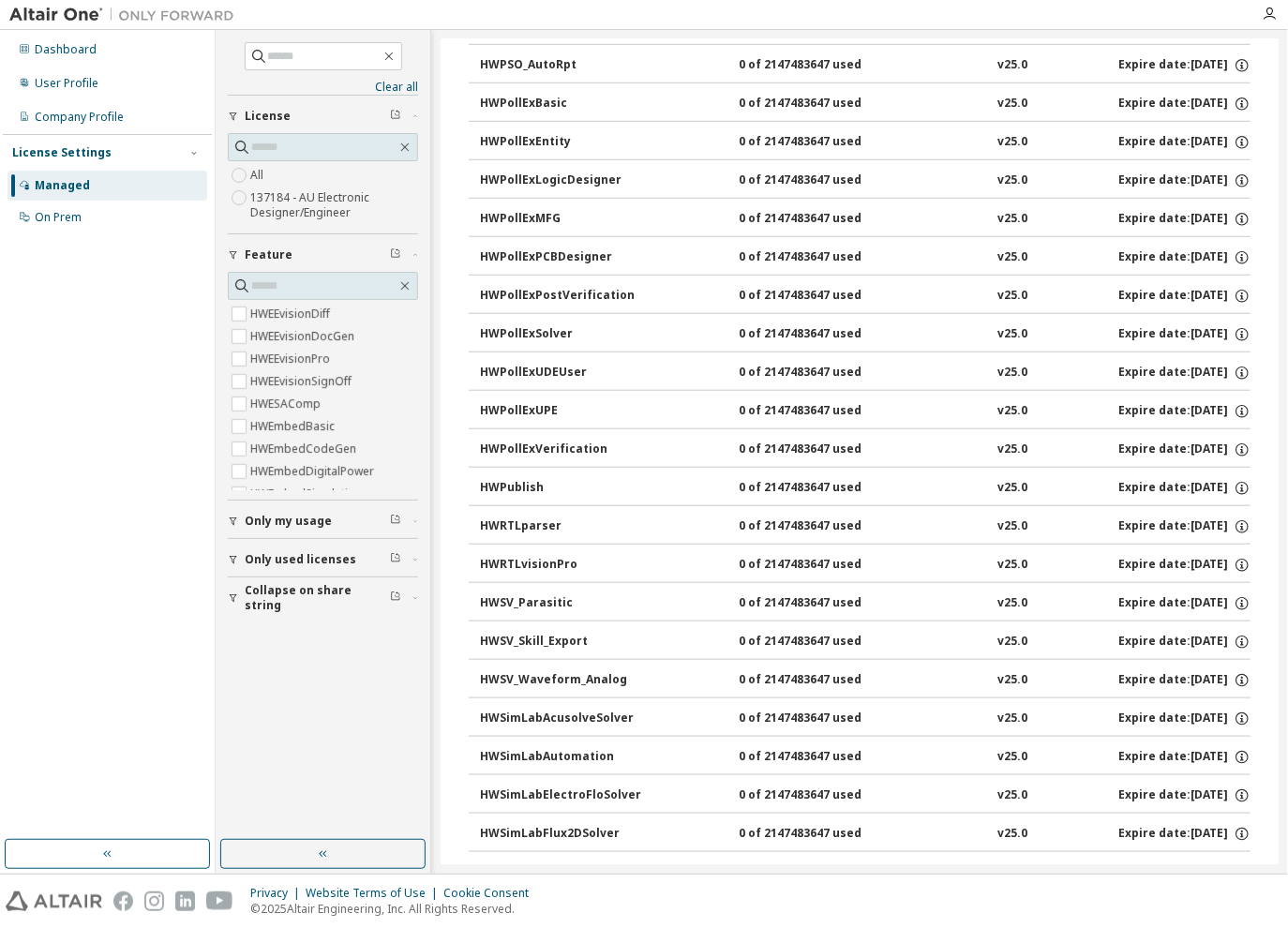
scroll to position [3869, 0]
